Goal: Information Seeking & Learning: Learn about a topic

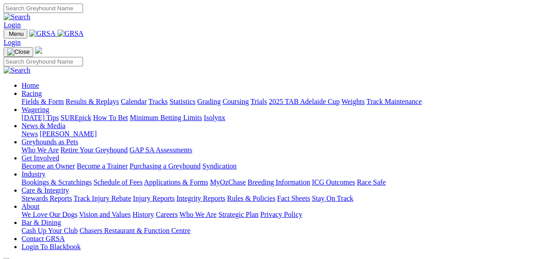
click at [42, 98] on link "Fields & Form" at bounding box center [43, 102] width 42 height 8
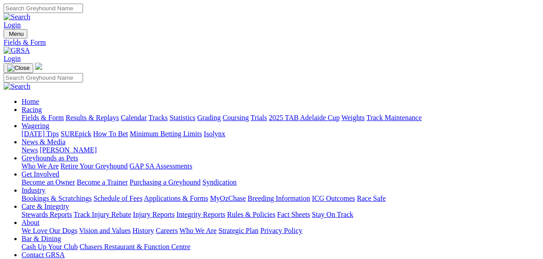
click at [31, 114] on link "Fields & Form" at bounding box center [43, 118] width 42 height 8
click at [38, 146] on link "News" at bounding box center [30, 150] width 16 height 8
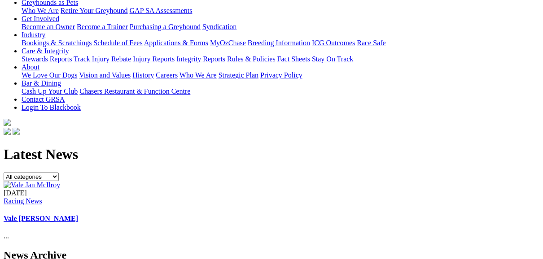
scroll to position [143, 0]
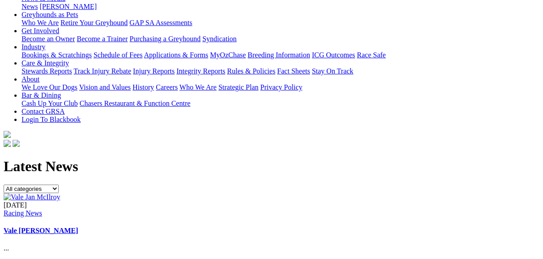
click at [78, 227] on link "Vale [PERSON_NAME]" at bounding box center [41, 231] width 74 height 8
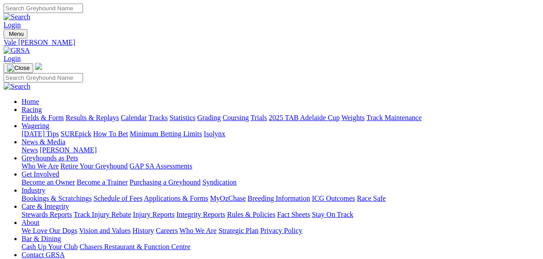
click at [42, 106] on link "Racing" at bounding box center [32, 110] width 20 height 8
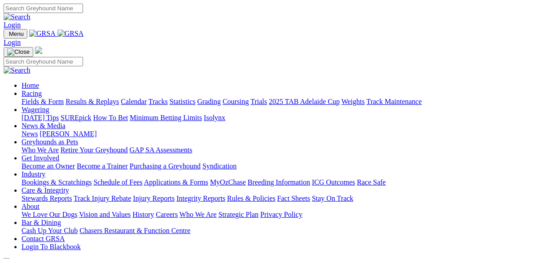
click at [34, 98] on link "Fields & Form" at bounding box center [43, 102] width 42 height 8
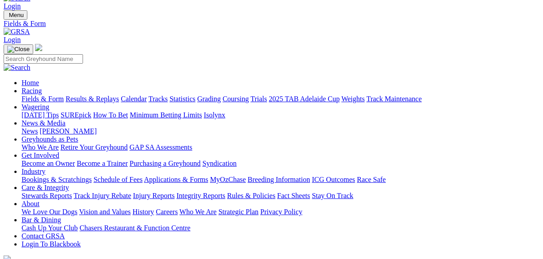
scroll to position [36, 0]
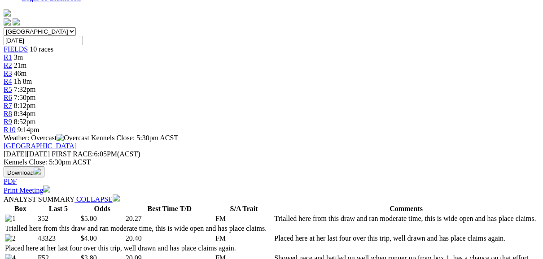
scroll to position [267, 0]
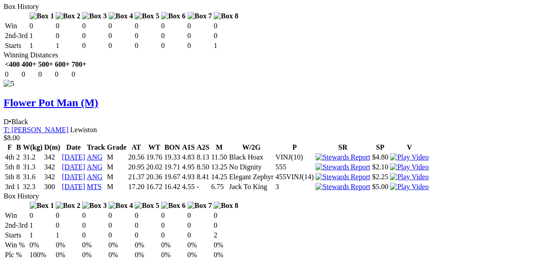
scroll to position [2096, 0]
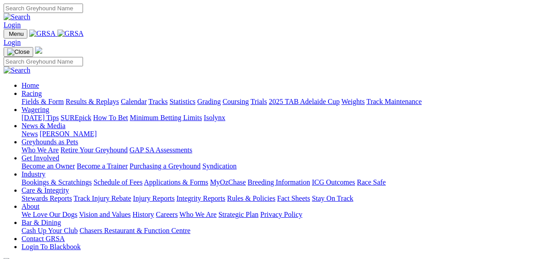
click at [42, 90] on link "Racing" at bounding box center [32, 94] width 20 height 8
click at [50, 98] on link "Fields & Form" at bounding box center [43, 102] width 42 height 8
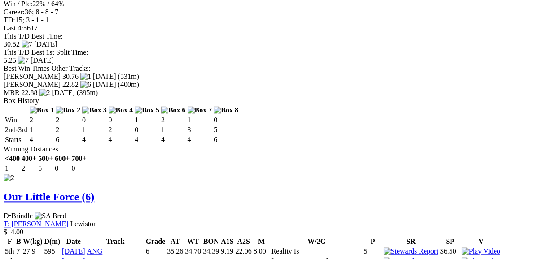
scroll to position [1256, 0]
